Goal: Communication & Community: Share content

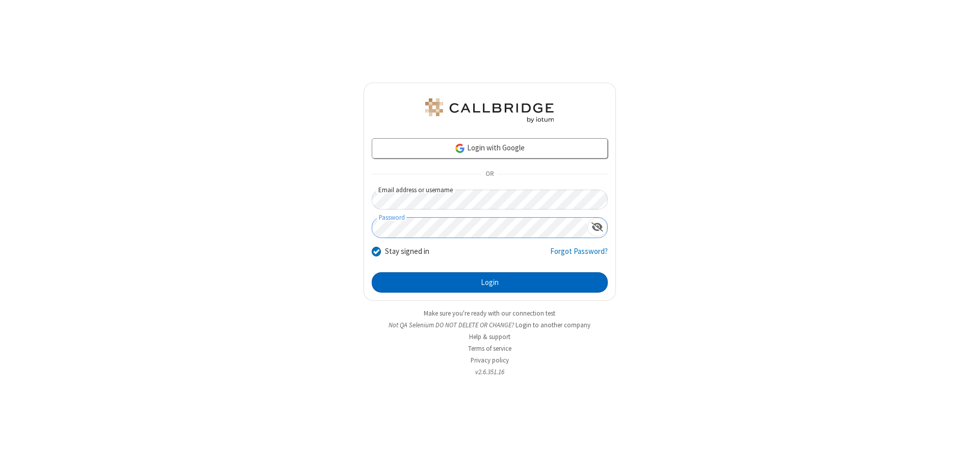
click at [490, 283] on button "Login" at bounding box center [490, 282] width 236 height 20
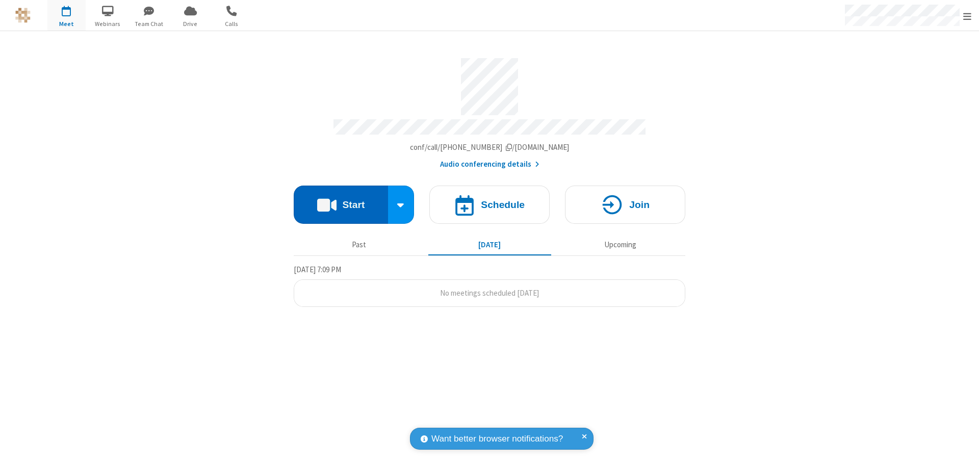
click at [341, 200] on button "Start" at bounding box center [341, 205] width 94 height 38
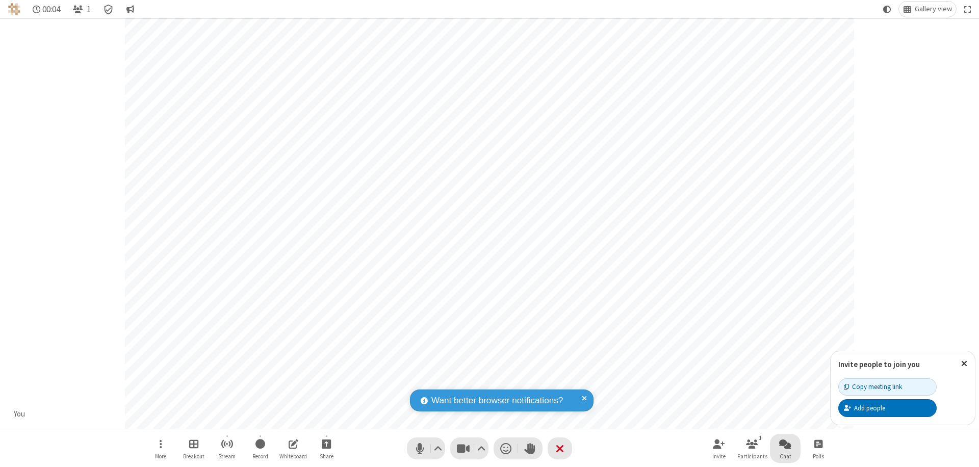
click at [786, 444] on span "Open chat" at bounding box center [785, 444] width 12 height 13
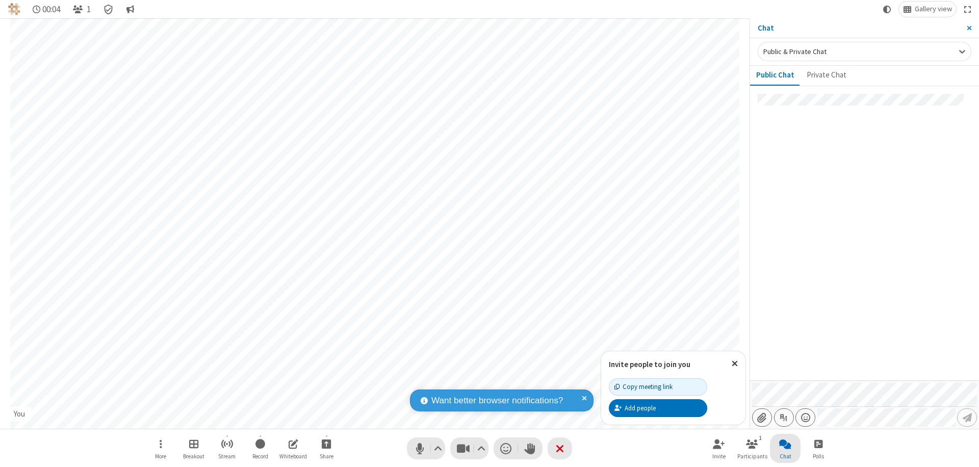
type input "C:\fakepath\doc_test.docx"
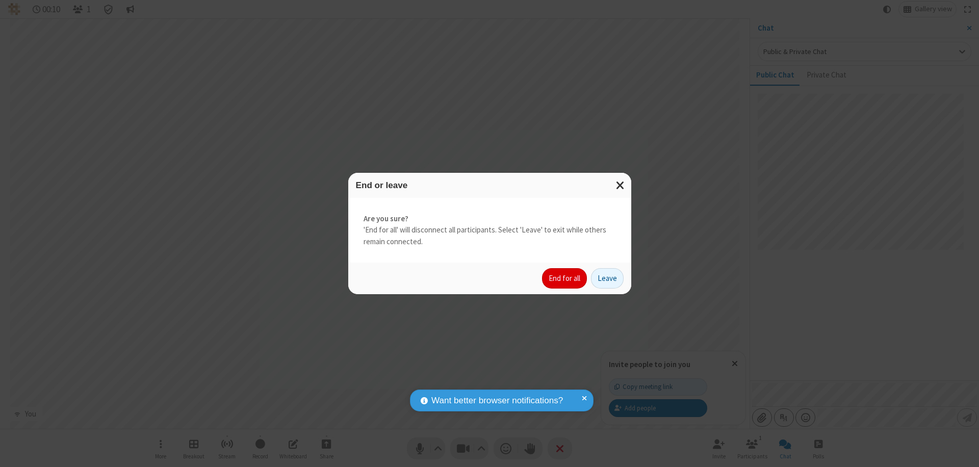
click at [565, 279] on button "End for all" at bounding box center [564, 278] width 45 height 20
